Goal: Task Accomplishment & Management: Use online tool/utility

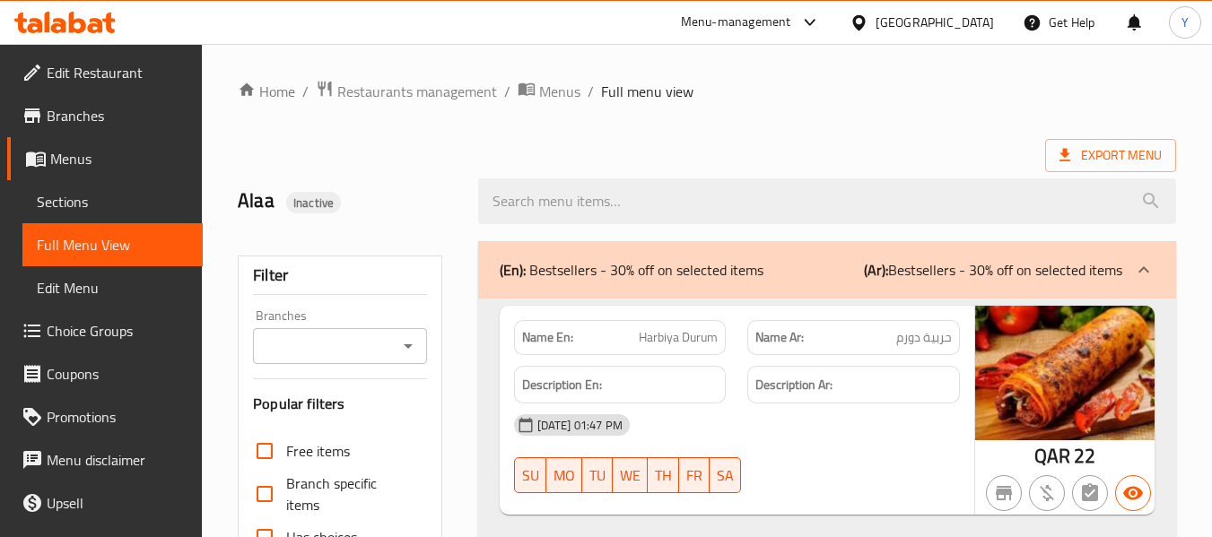
click at [973, 22] on div "[GEOGRAPHIC_DATA]" at bounding box center [935, 23] width 118 height 20
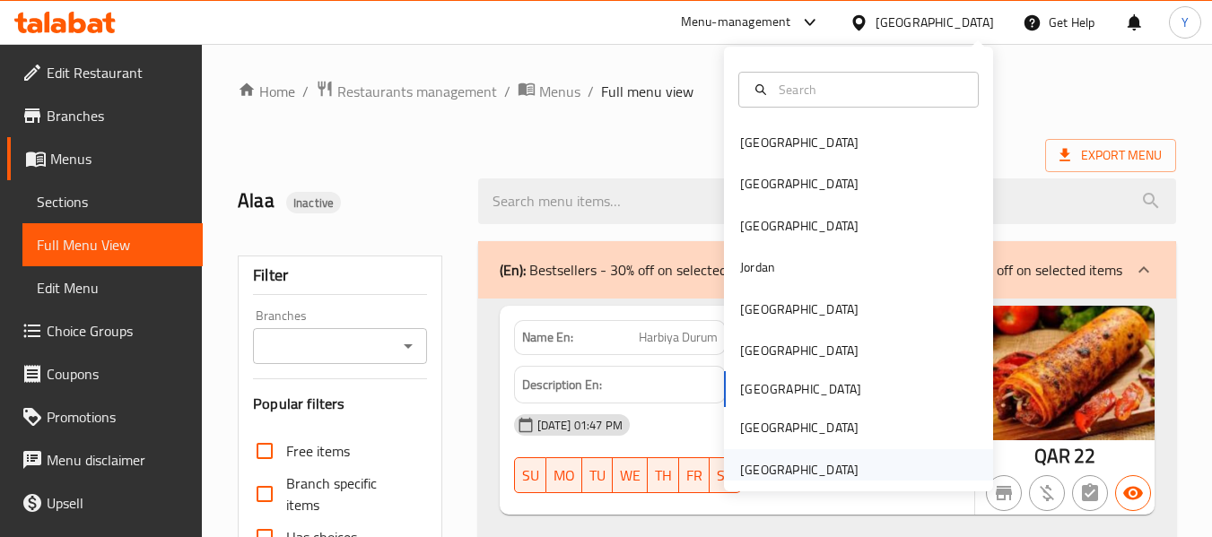
click at [791, 476] on div "[GEOGRAPHIC_DATA]" at bounding box center [799, 470] width 118 height 20
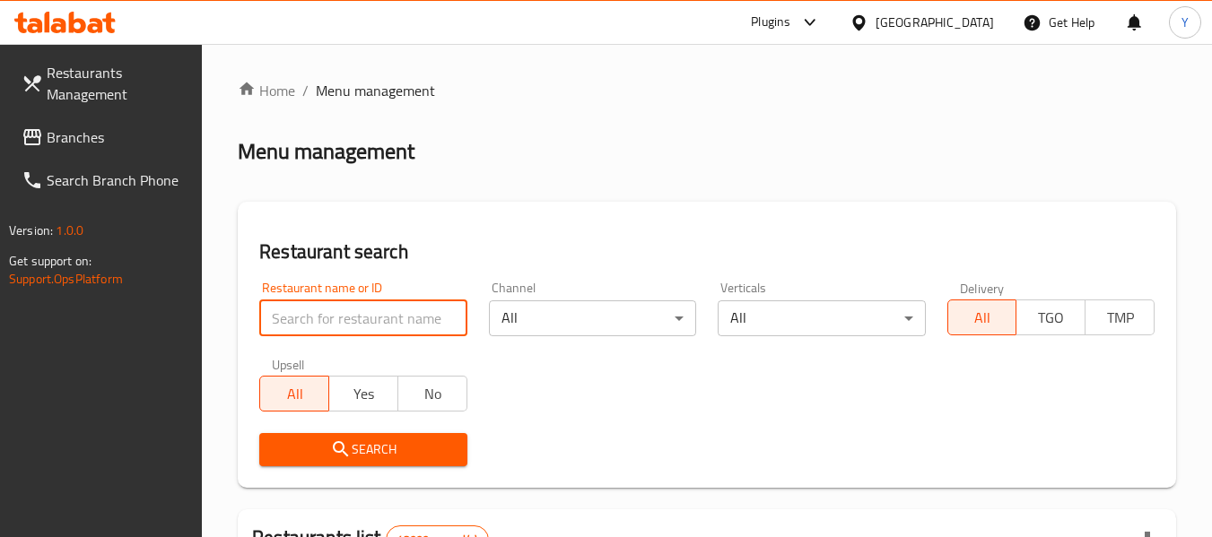
click at [383, 333] on input "search" at bounding box center [362, 319] width 207 height 36
paste input "Masakn juice and burger"
type input "Masakn juice and burger"
click button "Search" at bounding box center [362, 449] width 207 height 33
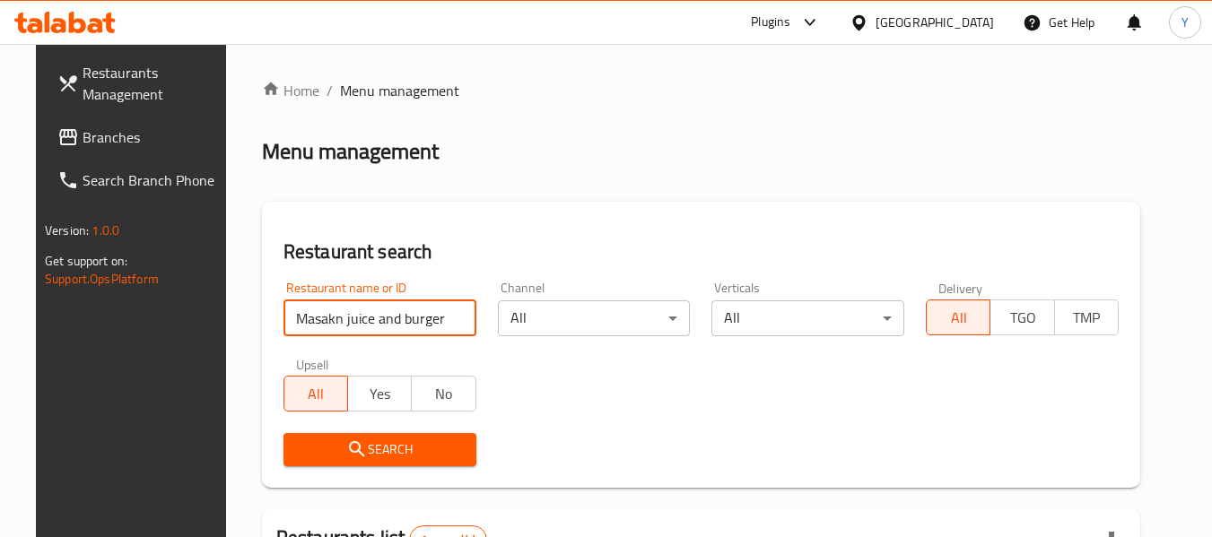
scroll to position [248, 0]
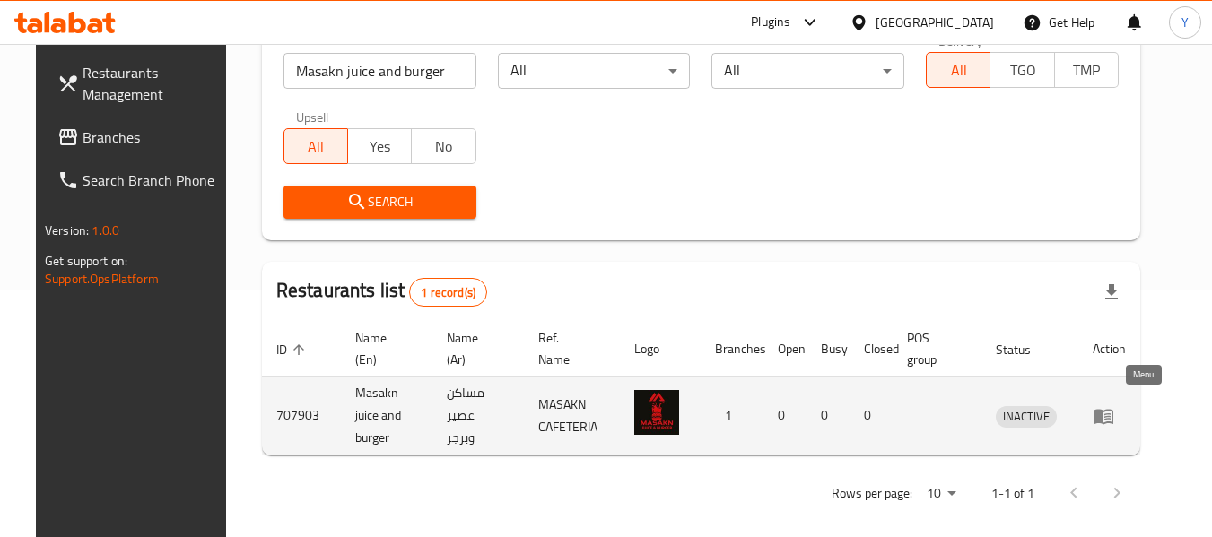
click at [1114, 409] on icon "enhanced table" at bounding box center [1104, 416] width 20 height 15
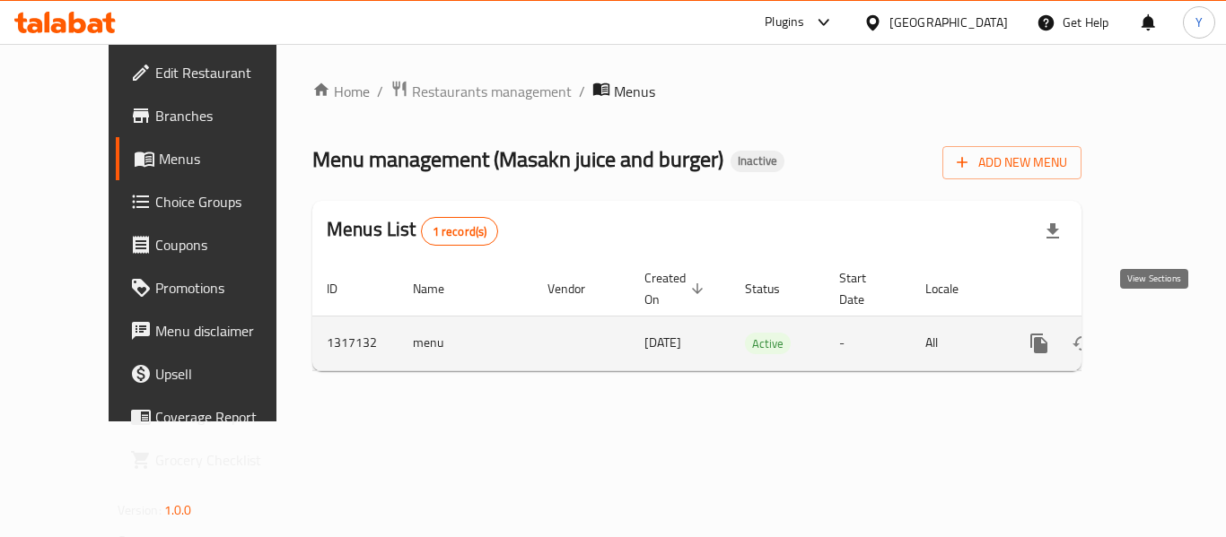
click at [1158, 333] on icon "enhanced table" at bounding box center [1169, 344] width 22 height 22
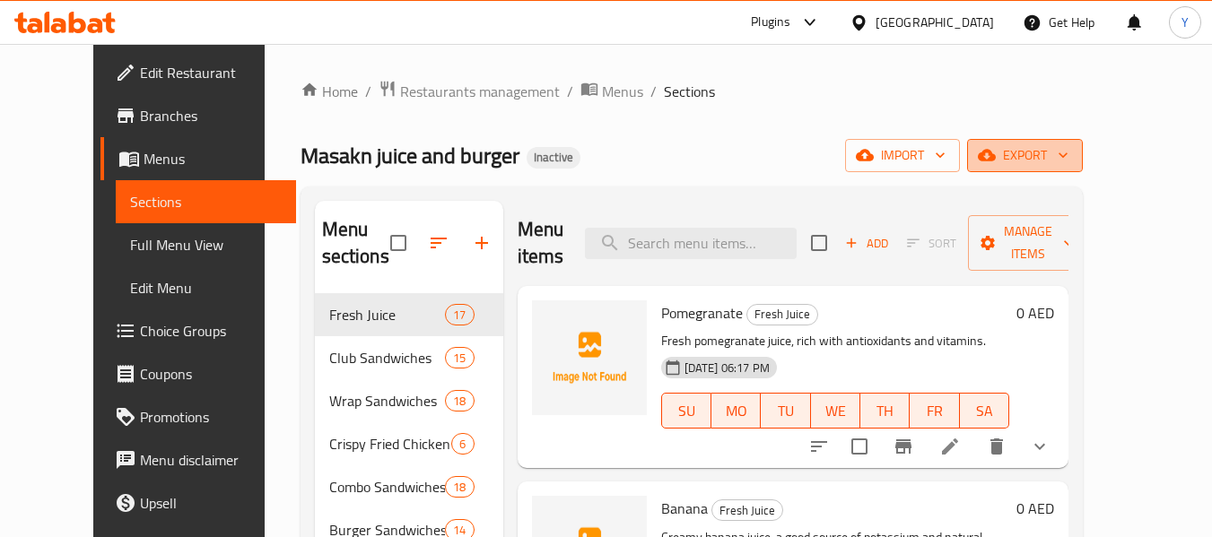
click at [1069, 165] on span "export" at bounding box center [1025, 155] width 87 height 22
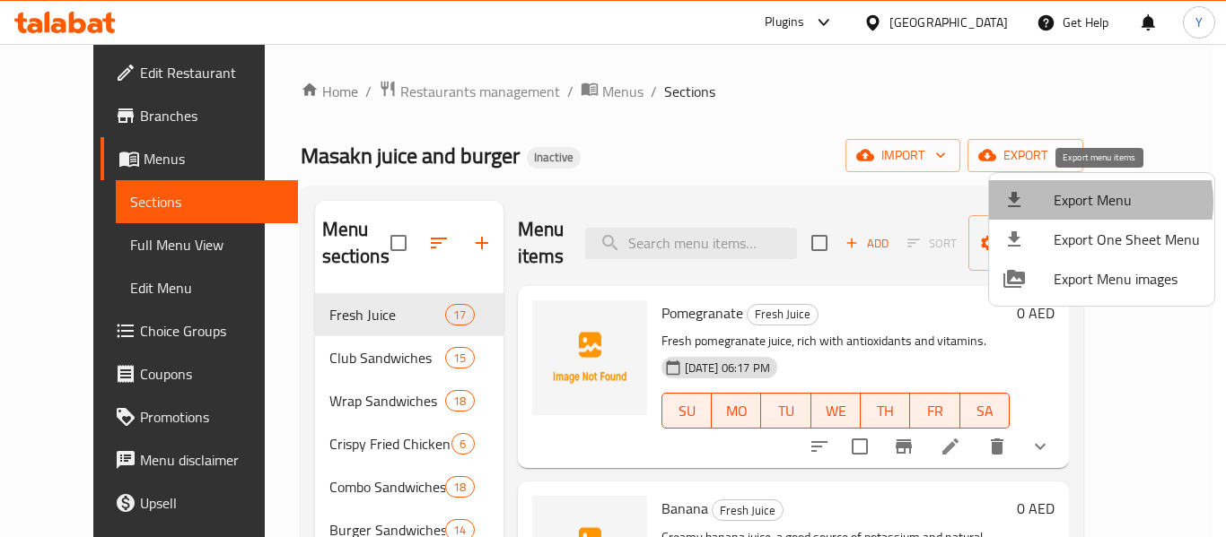
click at [1092, 202] on span "Export Menu" at bounding box center [1126, 200] width 146 height 22
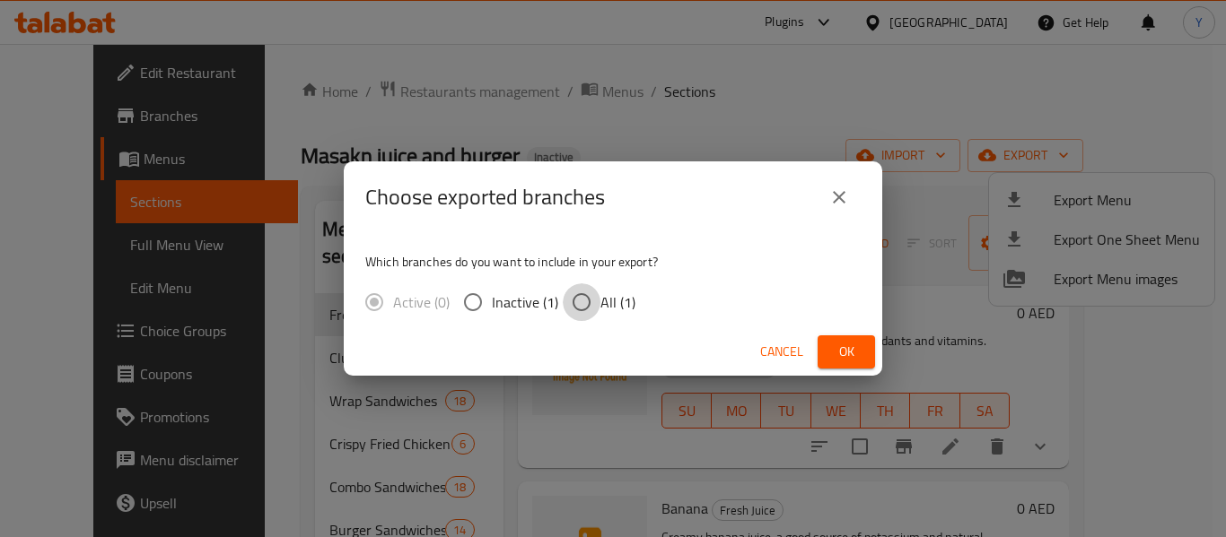
click at [592, 302] on input "All (1)" at bounding box center [582, 303] width 38 height 38
radio input "true"
click at [837, 357] on span "Ok" at bounding box center [846, 352] width 29 height 22
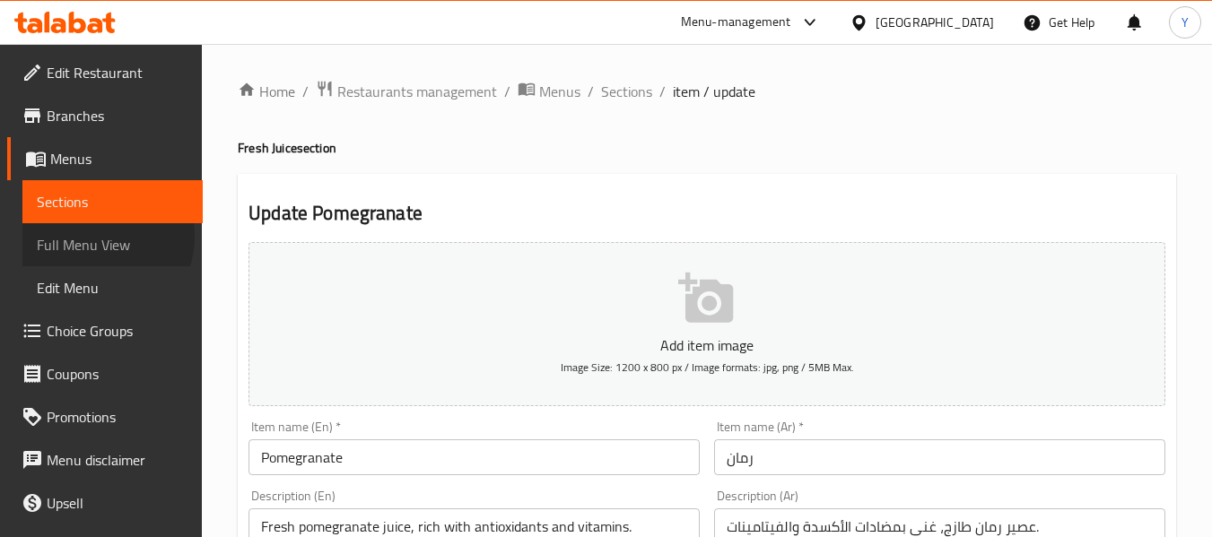
click at [97, 237] on span "Full Menu View" at bounding box center [113, 245] width 152 height 22
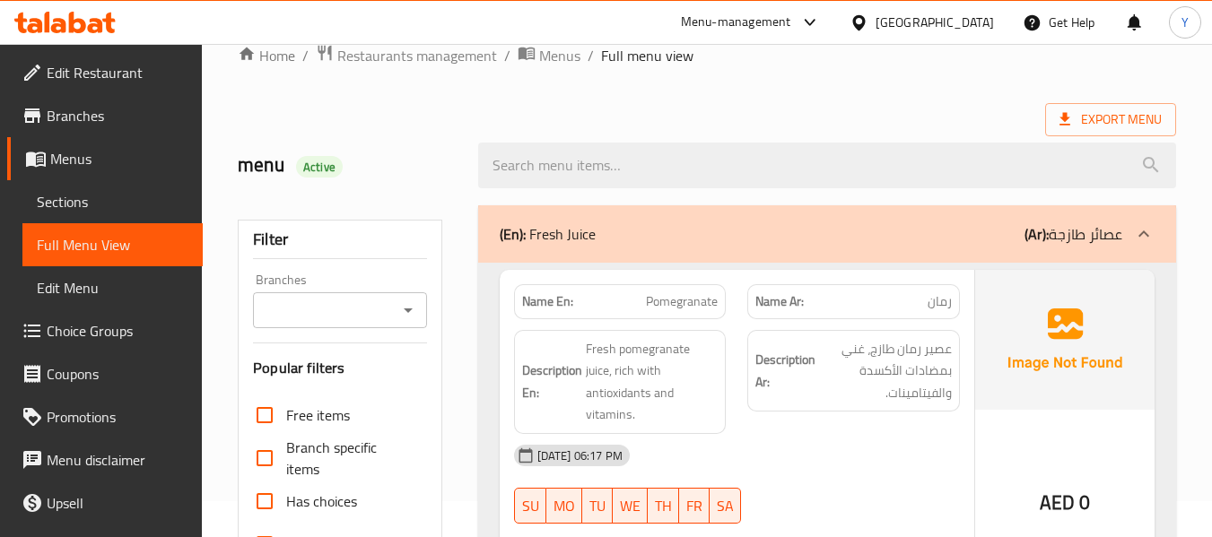
scroll to position [470, 0]
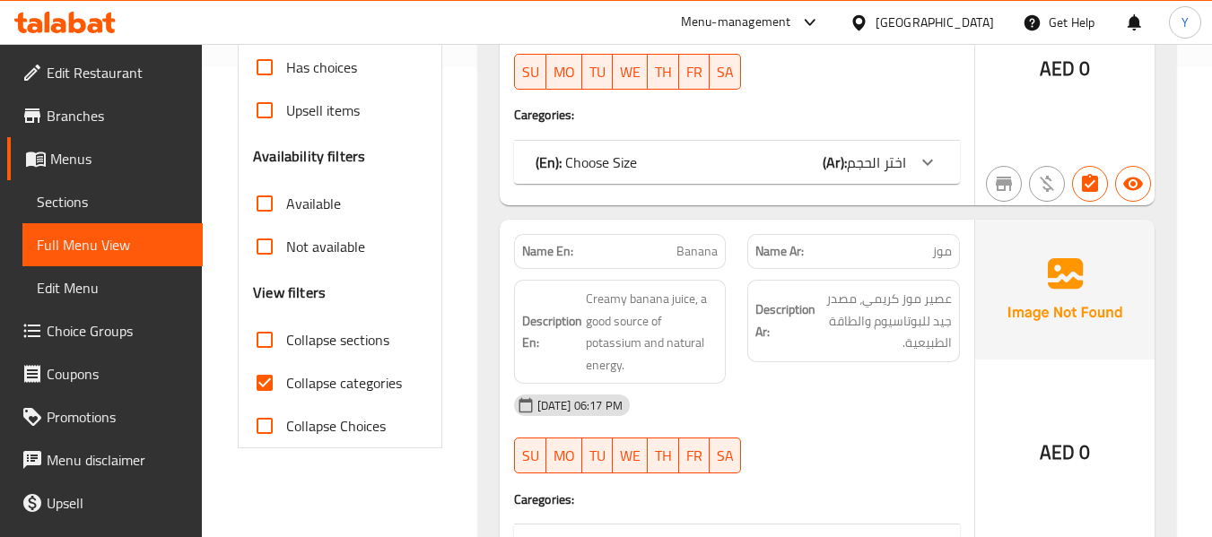
click at [544, 242] on strong "Name En:" at bounding box center [547, 251] width 51 height 19
copy strong "Name En:"
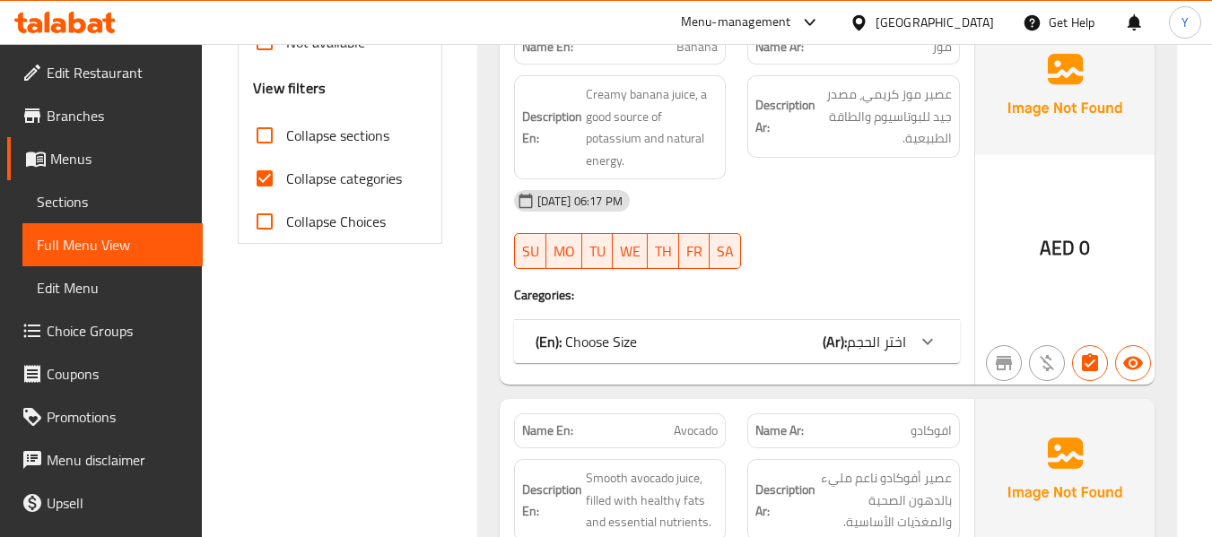
scroll to position [671, 0]
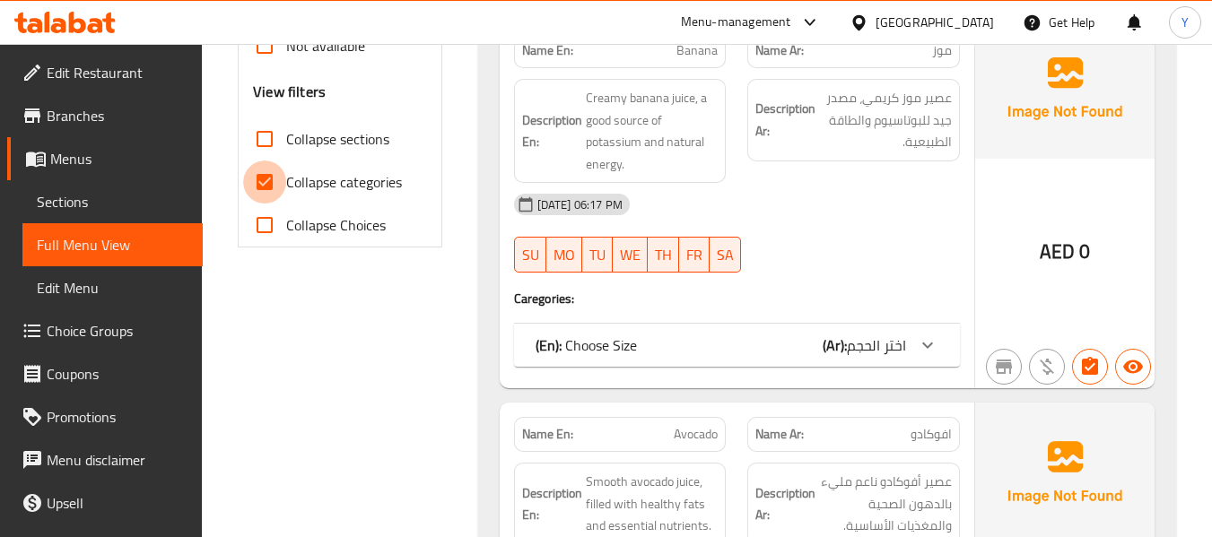
click at [271, 187] on input "Collapse categories" at bounding box center [264, 182] width 43 height 43
checkbox input "false"
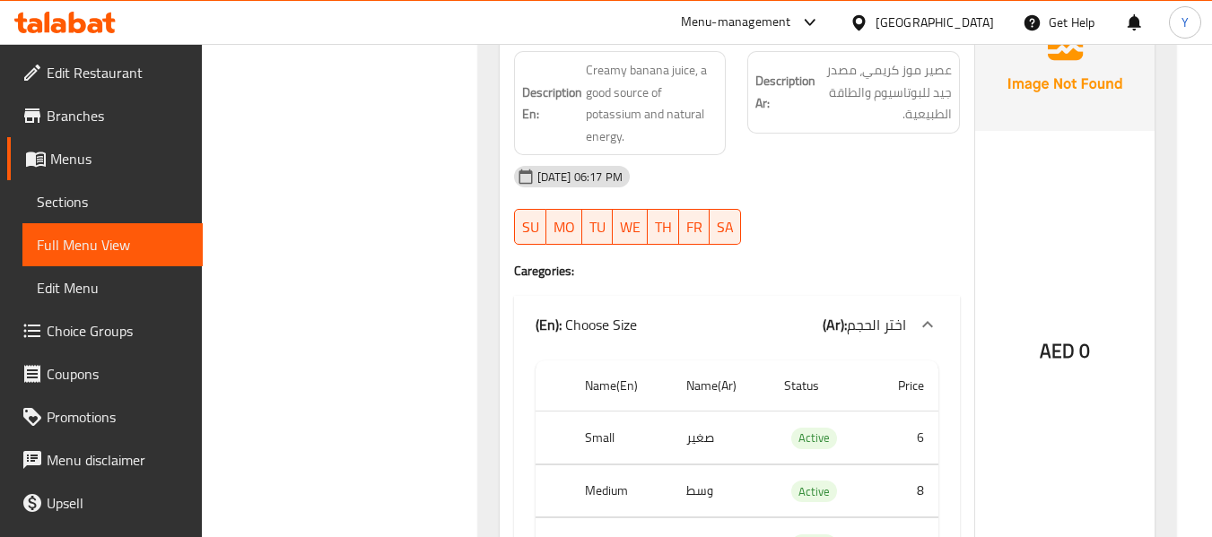
scroll to position [1126, 0]
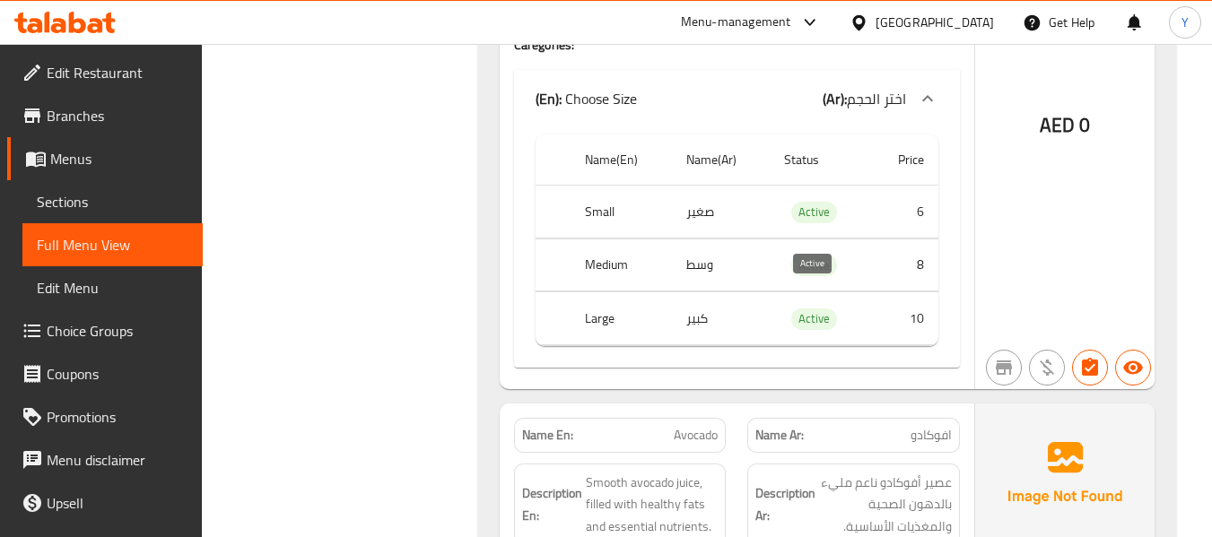
click at [811, 309] on span "Active" at bounding box center [814, 319] width 46 height 21
copy span "Active"
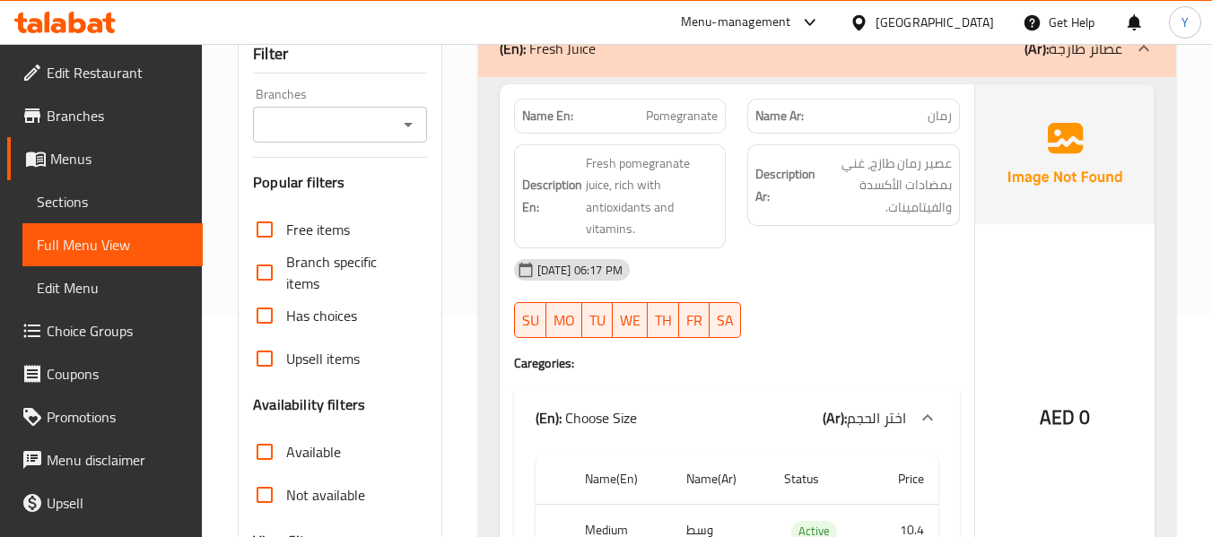
scroll to position [186, 0]
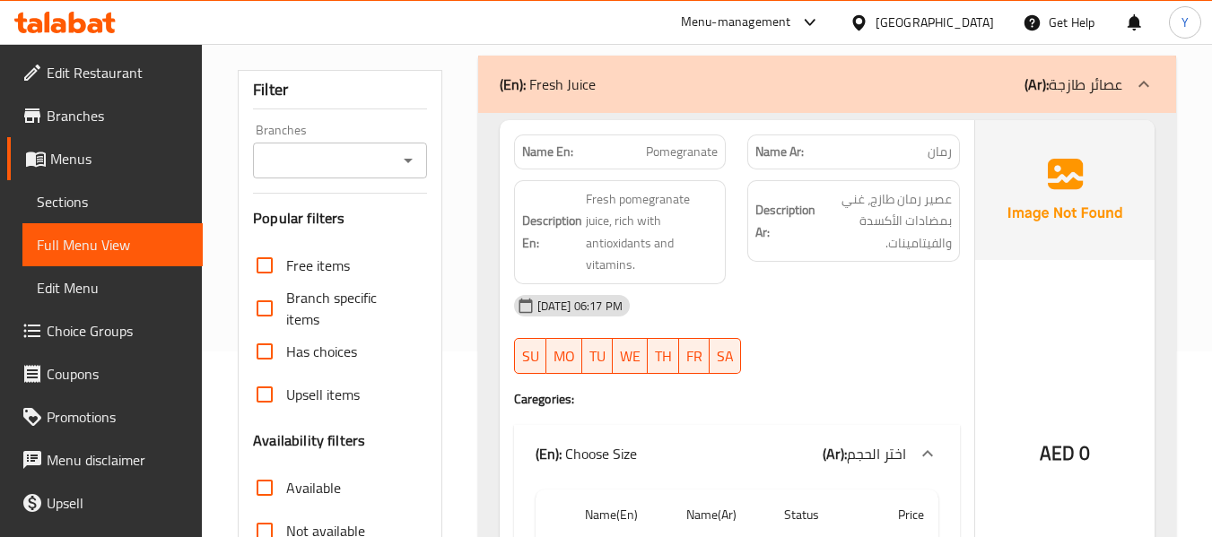
click at [725, 127] on div "Name En: Pomegranate" at bounding box center [620, 152] width 234 height 57
drag, startPoint x: 725, startPoint y: 127, endPoint x: 725, endPoint y: 137, distance: 9.9
click at [725, 137] on div "Name En: Pomegranate" at bounding box center [620, 152] width 234 height 57
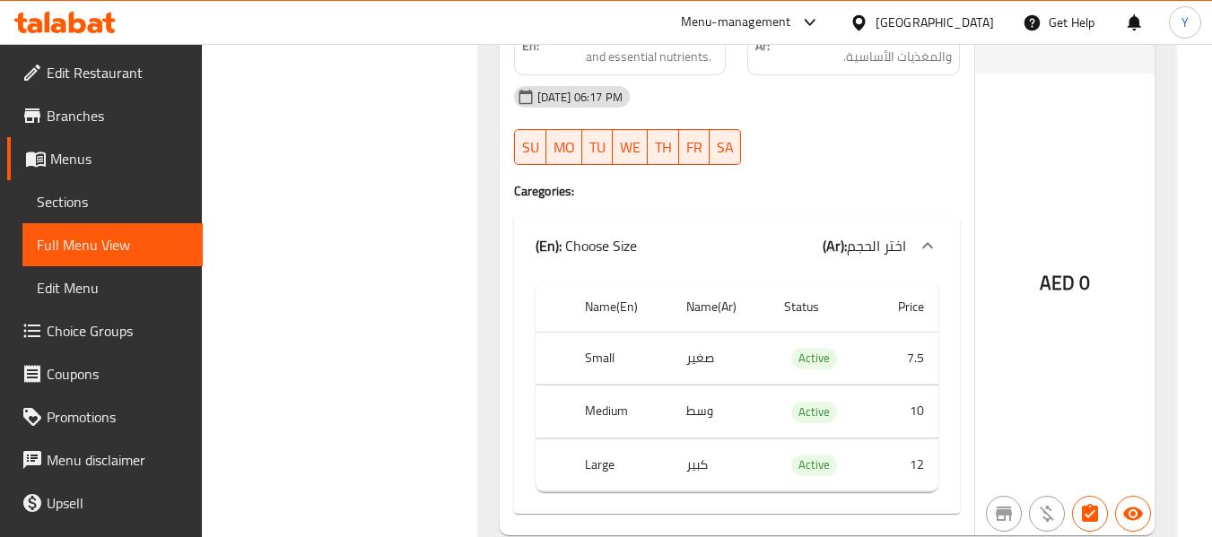
scroll to position [2067, 0]
